Goal: Information Seeking & Learning: Learn about a topic

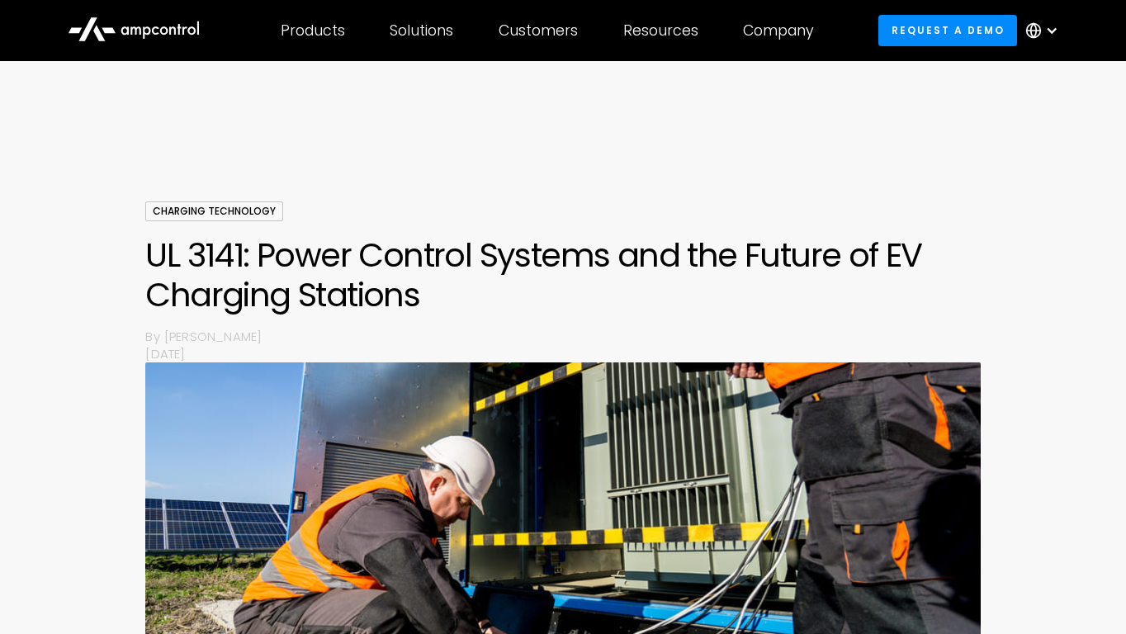
click at [538, 305] on h1 "UL 3141: Power Control Systems and the Future of EV Charging Stations" at bounding box center [562, 274] width 835 height 79
click at [539, 257] on h1 "UL 3141: Power Control Systems and the Future of EV Charging Stations" at bounding box center [562, 274] width 835 height 79
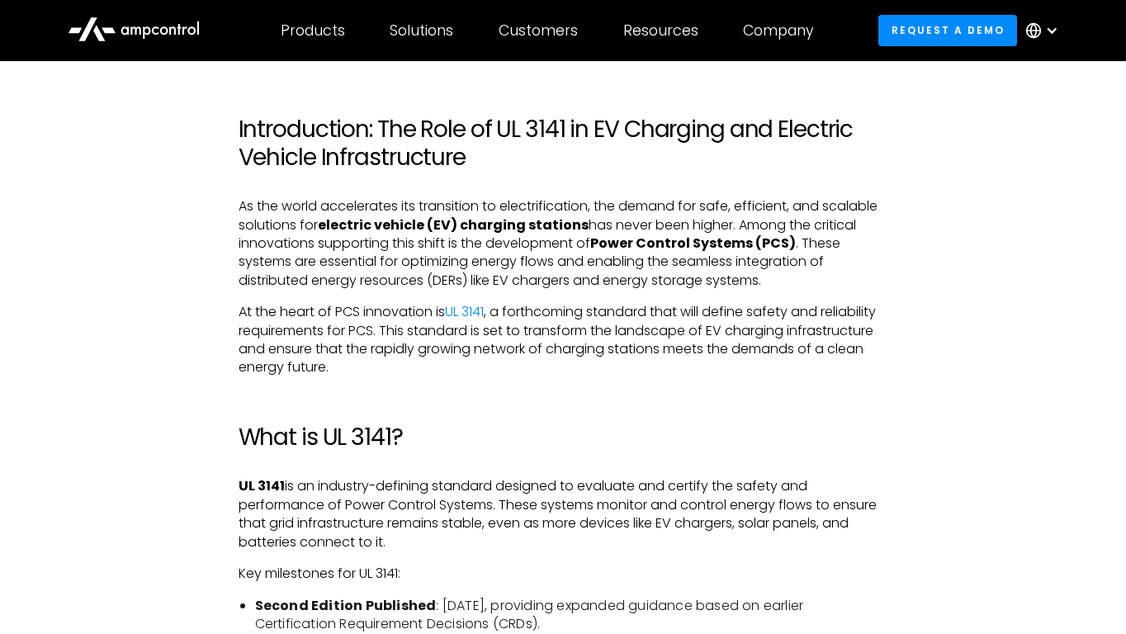
scroll to position [822, 0]
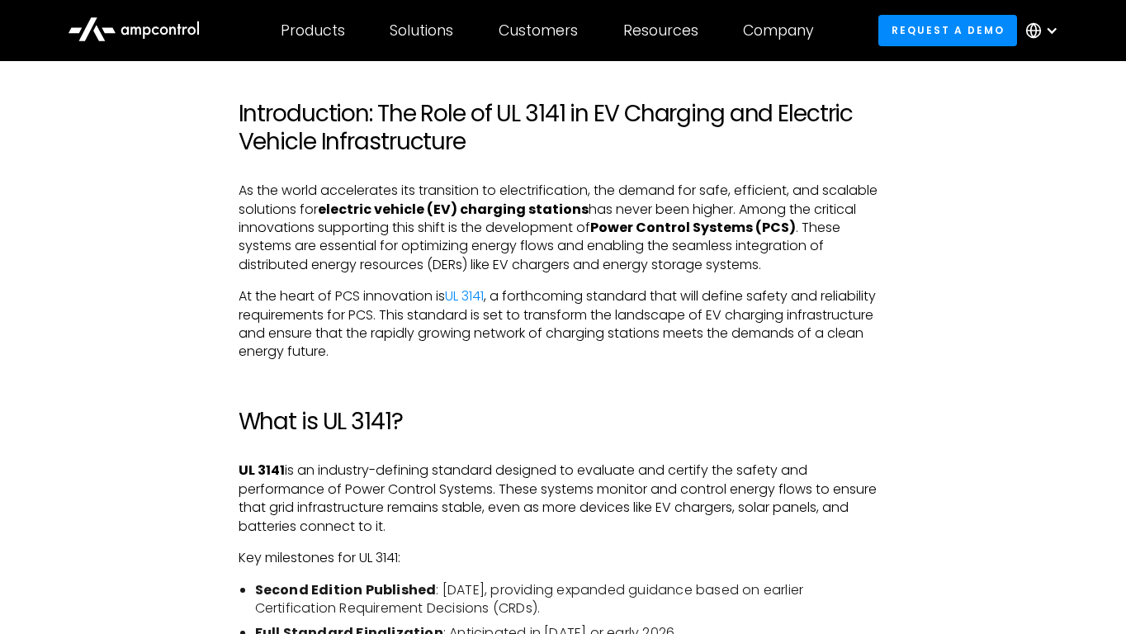
click at [547, 291] on p "At the heart of PCS innovation is UL 3141 , a forthcoming standard that will de…" at bounding box center [564, 324] width 650 height 74
click at [548, 295] on p "At the heart of PCS innovation is UL 3141 , a forthcoming standard that will de…" at bounding box center [564, 324] width 650 height 74
click at [546, 295] on p "At the heart of PCS innovation is UL 3141 , a forthcoming standard that will de…" at bounding box center [564, 324] width 650 height 74
click at [544, 295] on p "At the heart of PCS innovation is UL 3141 , a forthcoming standard that will de…" at bounding box center [564, 324] width 650 height 74
click at [541, 291] on p "At the heart of PCS innovation is UL 3141 , a forthcoming standard that will de…" at bounding box center [564, 324] width 650 height 74
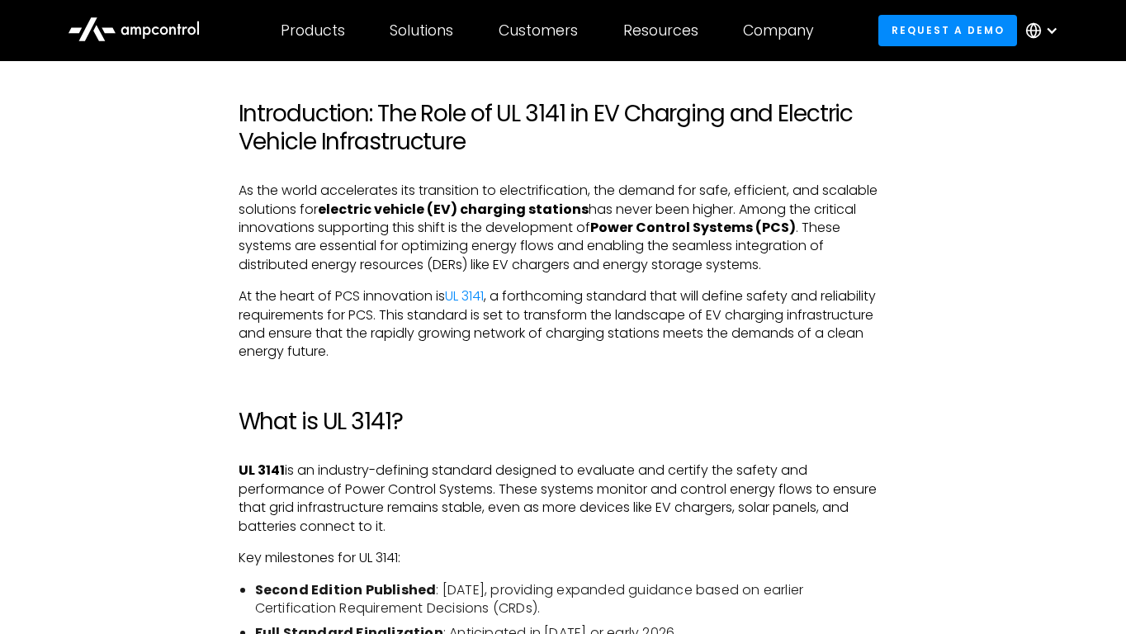
click at [542, 295] on p "At the heart of PCS innovation is UL 3141 , a forthcoming standard that will de…" at bounding box center [564, 324] width 650 height 74
click at [547, 294] on p "At the heart of PCS innovation is UL 3141 , a forthcoming standard that will de…" at bounding box center [564, 324] width 650 height 74
click at [547, 293] on p "At the heart of PCS innovation is UL 3141 , a forthcoming standard that will de…" at bounding box center [564, 324] width 650 height 74
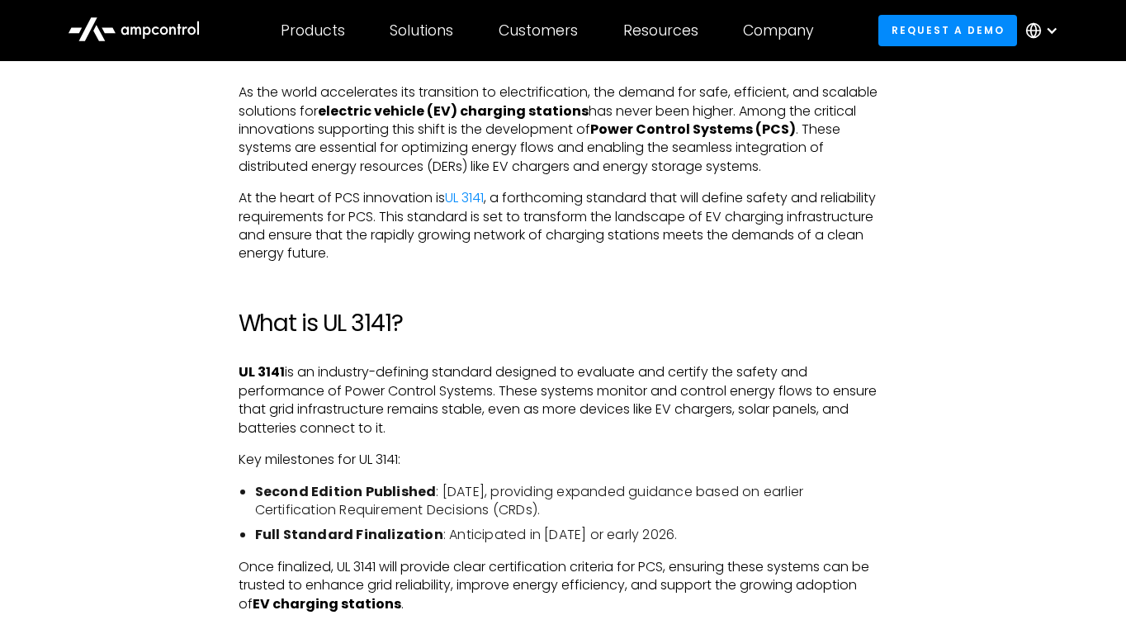
scroll to position [925, 0]
